Goal: Information Seeking & Learning: Learn about a topic

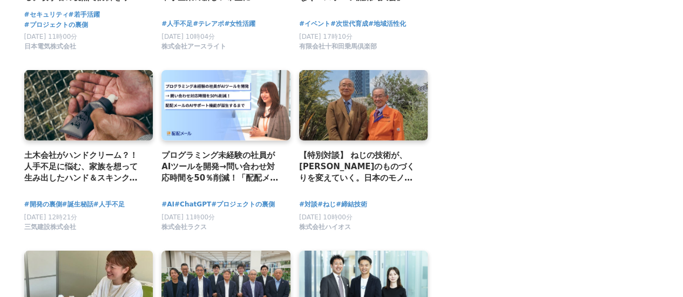
scroll to position [1349, 0]
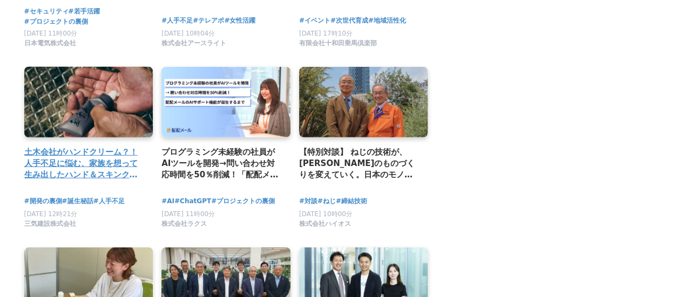
click at [65, 146] on h2 "土木会社がハンドクリーム？！人手不足に悩む、家族を想って生み出したハンド＆スキンクリームの開発秘話 【主守手（[PERSON_NAME]）ハンド＆スキンクリー…" at bounding box center [84, 163] width 120 height 35
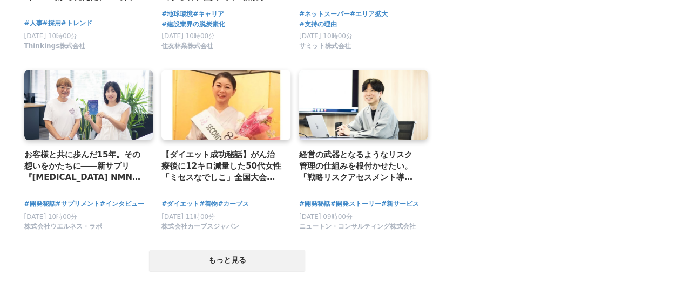
scroll to position [2074, 0]
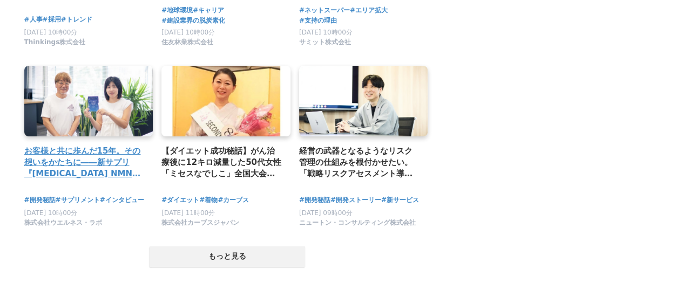
click at [89, 152] on h2 "お客様と共に歩んだ15年。その想いをかたちに――新サプリ『[MEDICAL_DATA] NMN 20450』誕生" at bounding box center [84, 162] width 120 height 35
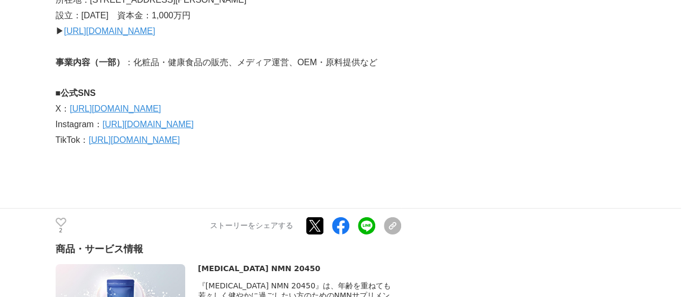
scroll to position [3615, 0]
